Goal: Information Seeking & Learning: Learn about a topic

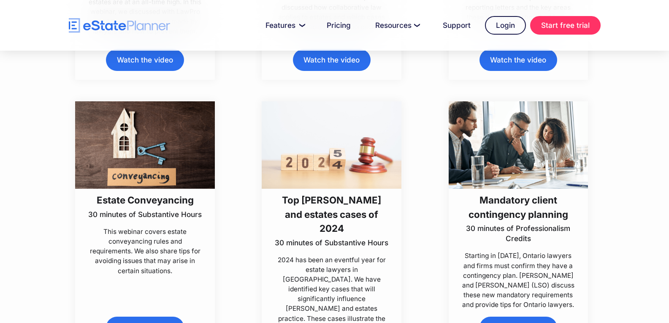
scroll to position [725, 0]
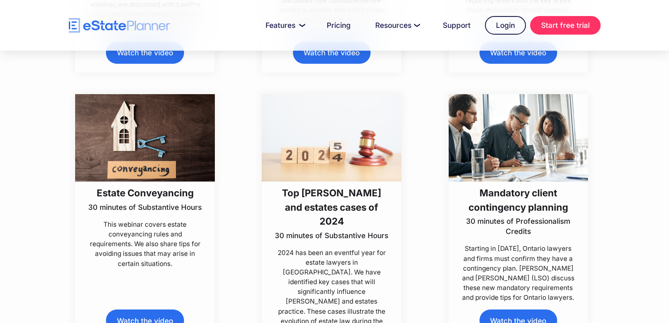
click at [132, 191] on h3 "Estate Conveyancing" at bounding box center [145, 193] width 114 height 14
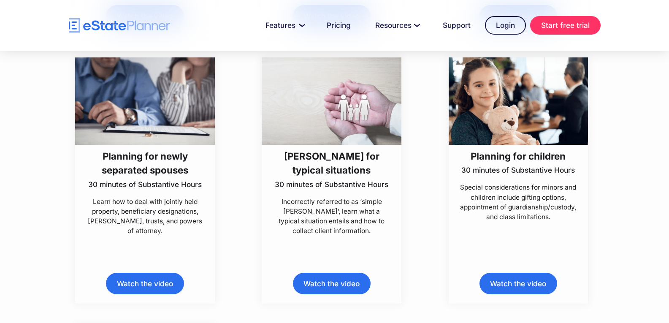
scroll to position [4251, 0]
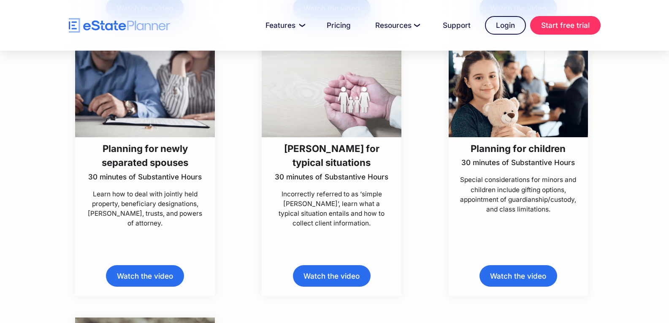
click at [528, 279] on link "Watch the video" at bounding box center [519, 276] width 78 height 22
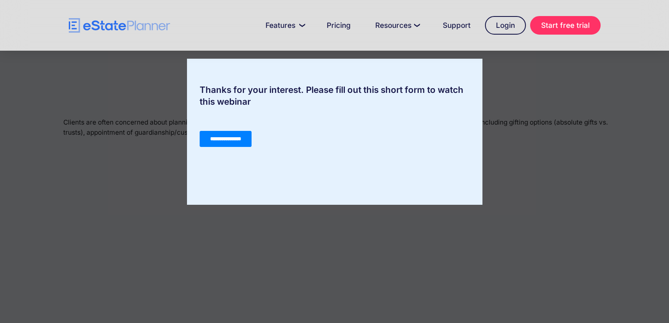
click at [228, 141] on input "**********" at bounding box center [225, 139] width 52 height 16
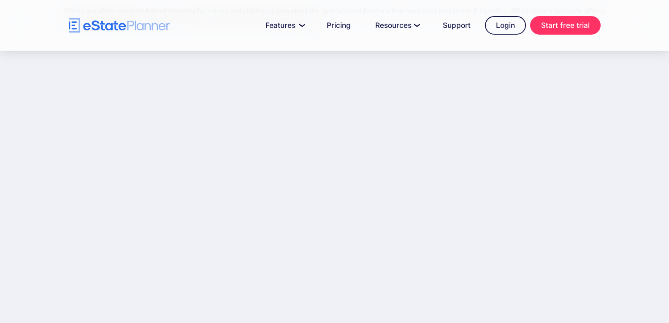
scroll to position [133, 0]
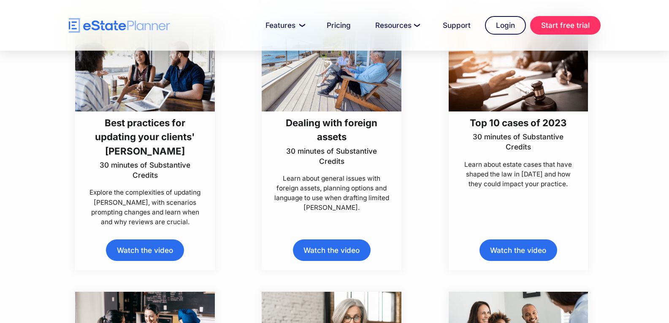
scroll to position [2379, 0]
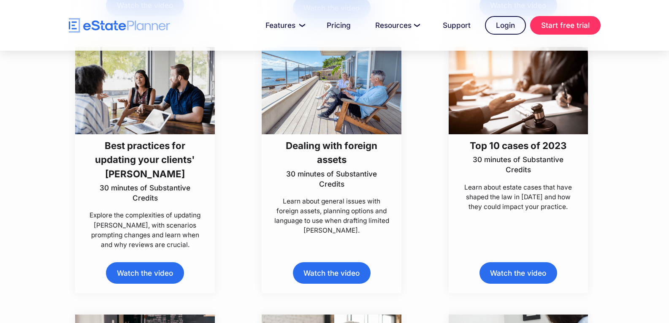
click at [130, 278] on link "Watch the video" at bounding box center [145, 273] width 78 height 22
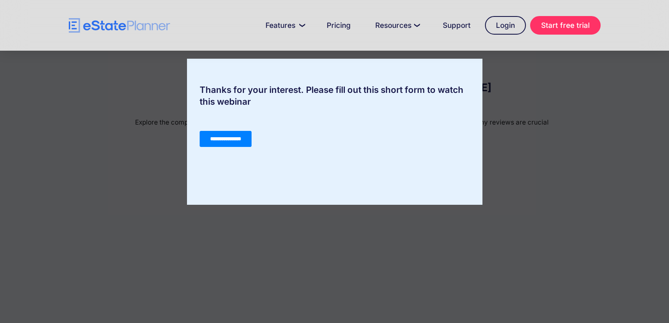
click at [228, 140] on input "**********" at bounding box center [225, 139] width 52 height 16
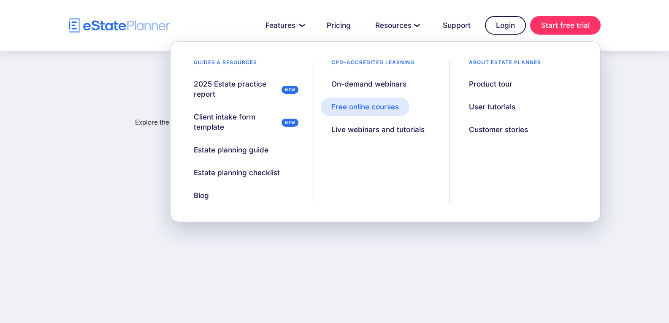
click at [376, 109] on div "Free online courses" at bounding box center [366, 107] width 68 height 10
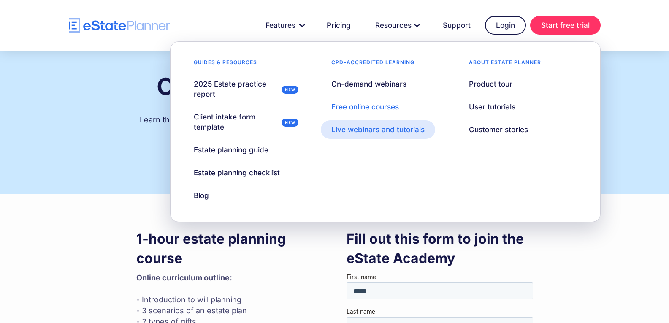
click at [378, 126] on div "Live webinars and tutorials" at bounding box center [378, 130] width 93 height 10
